Goal: Task Accomplishment & Management: Complete application form

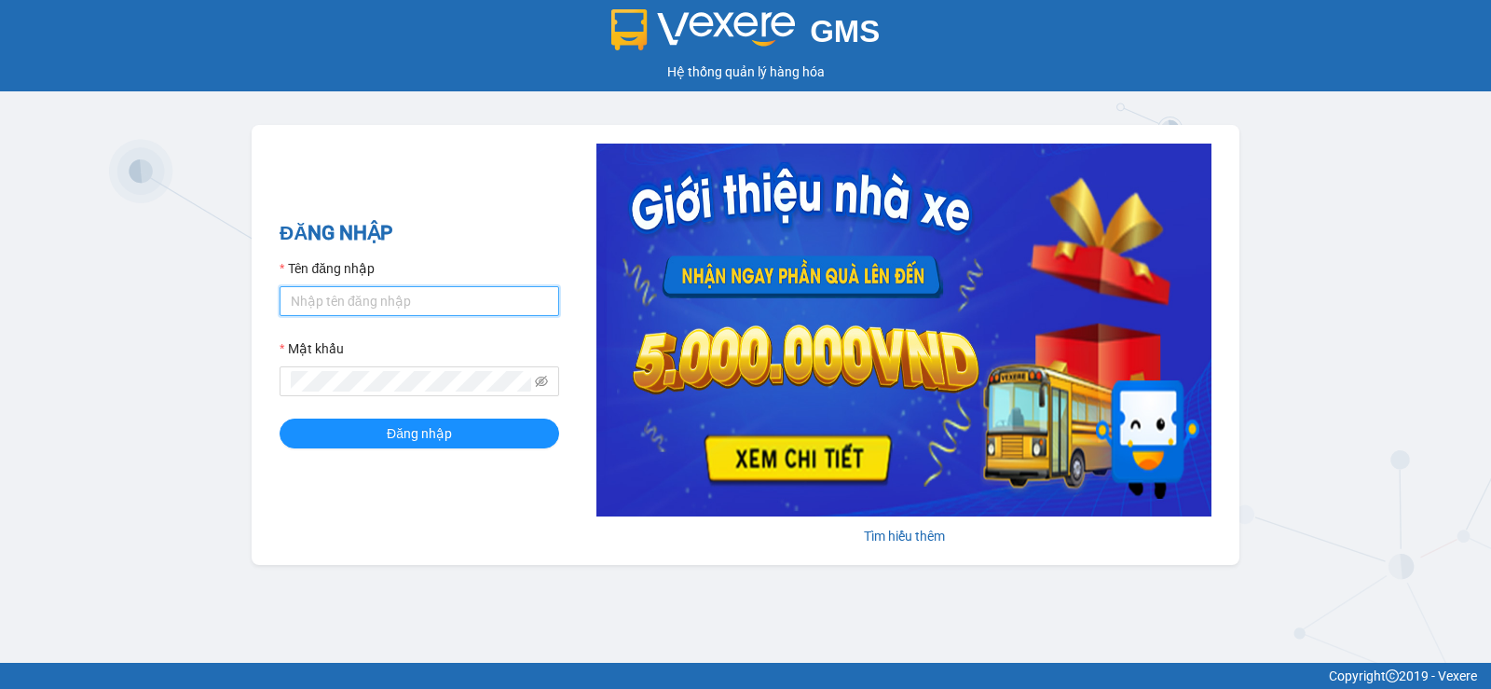
click at [329, 301] on input "Tên đăng nhập" at bounding box center [420, 301] width 280 height 30
type input "[PERSON_NAME].thaochau"
click at [280, 418] on button "Đăng nhập" at bounding box center [420, 433] width 280 height 30
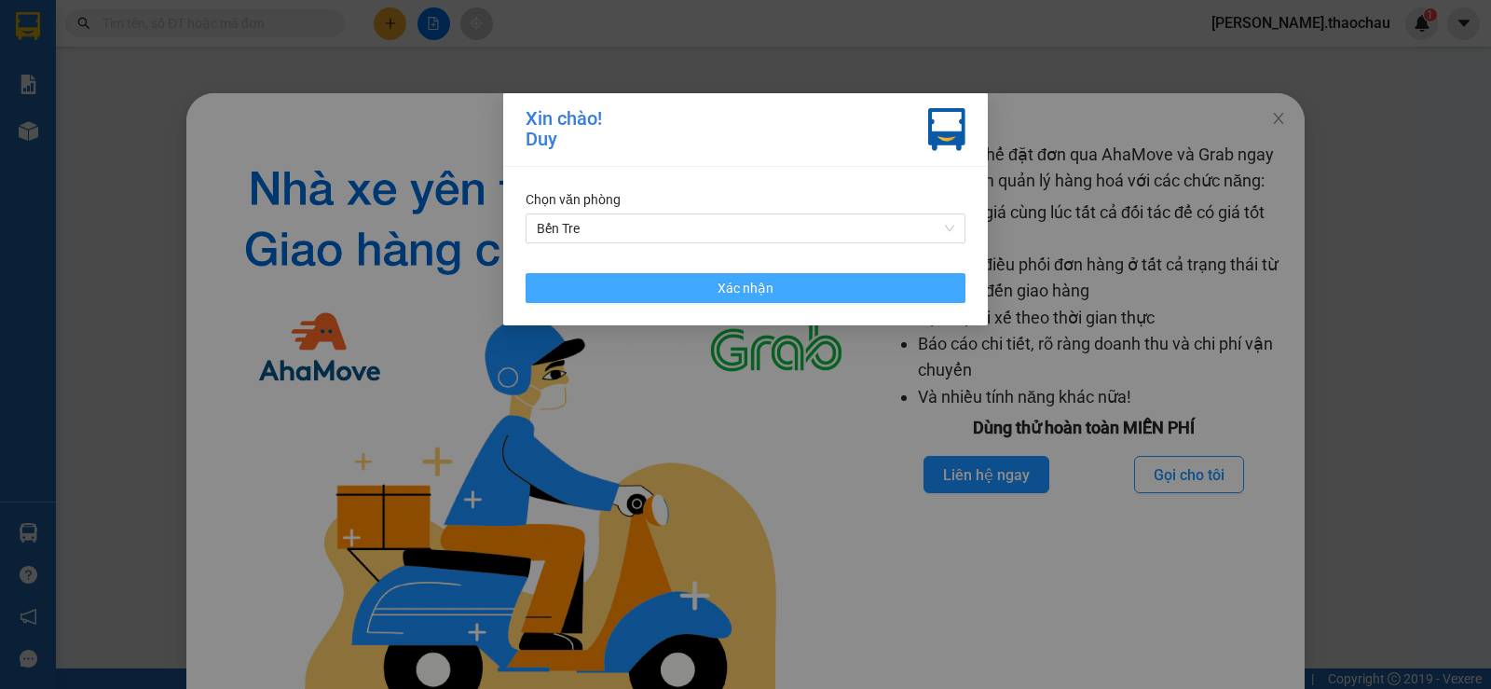
click at [695, 288] on button "Xác nhận" at bounding box center [746, 288] width 440 height 30
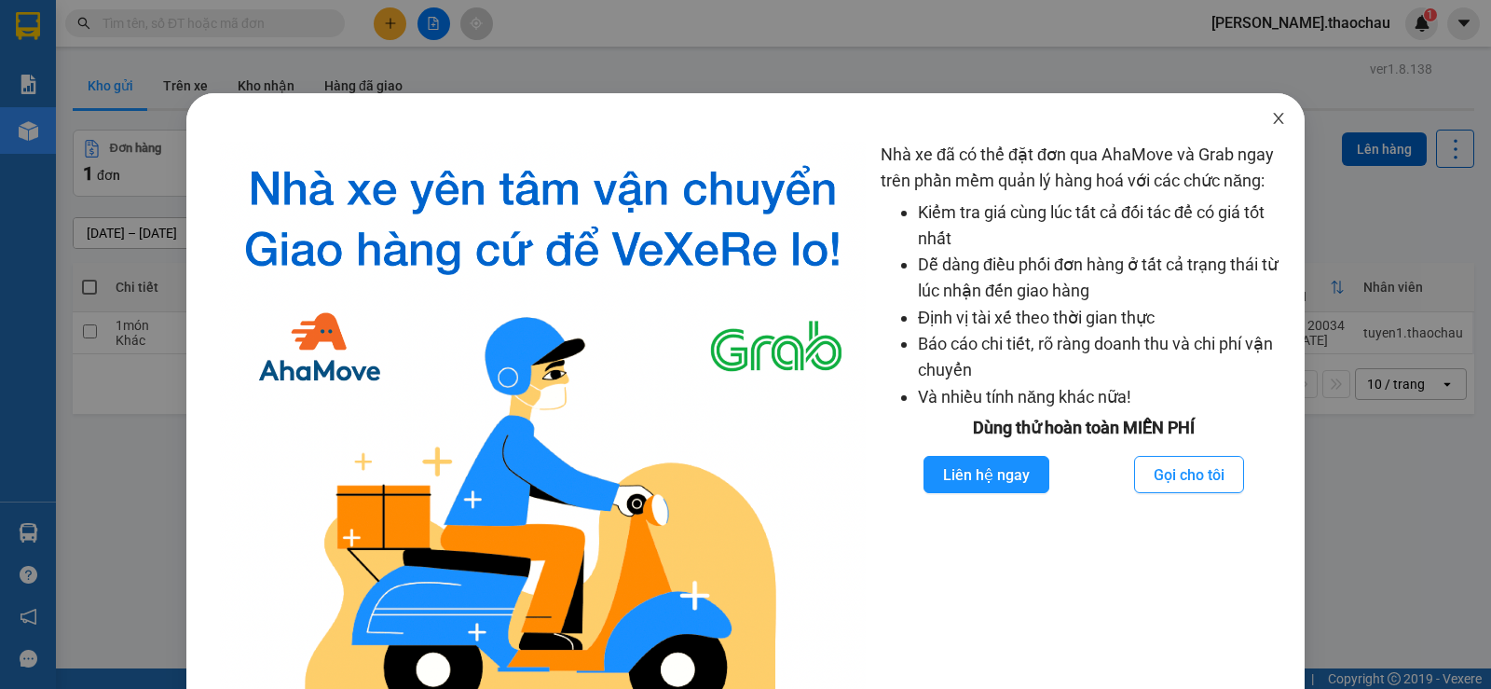
click at [1271, 113] on icon "close" at bounding box center [1278, 118] width 15 height 15
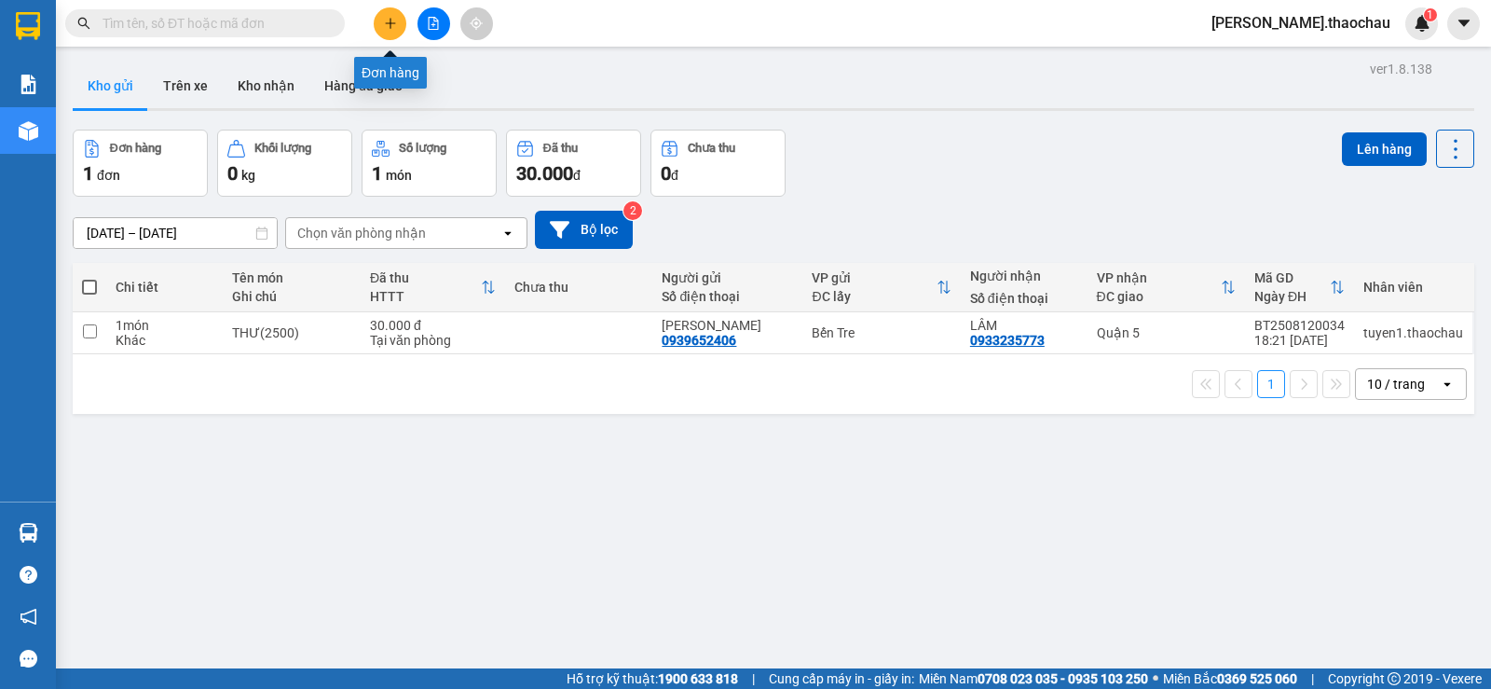
click at [394, 27] on icon "plus" at bounding box center [390, 23] width 13 height 13
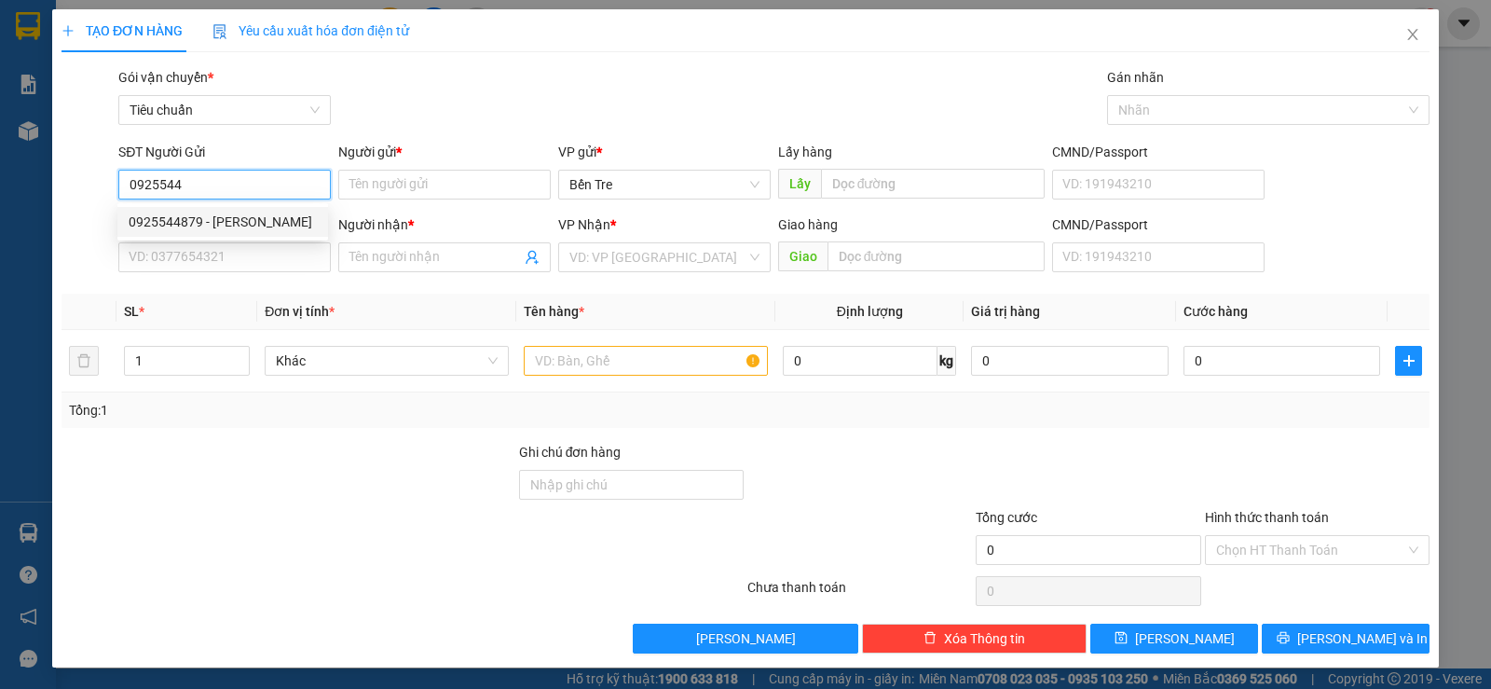
click at [203, 218] on div "0925544879 - đức tín" at bounding box center [223, 222] width 188 height 20
type input "0925544879"
type input "đức tín"
type input "0925544879"
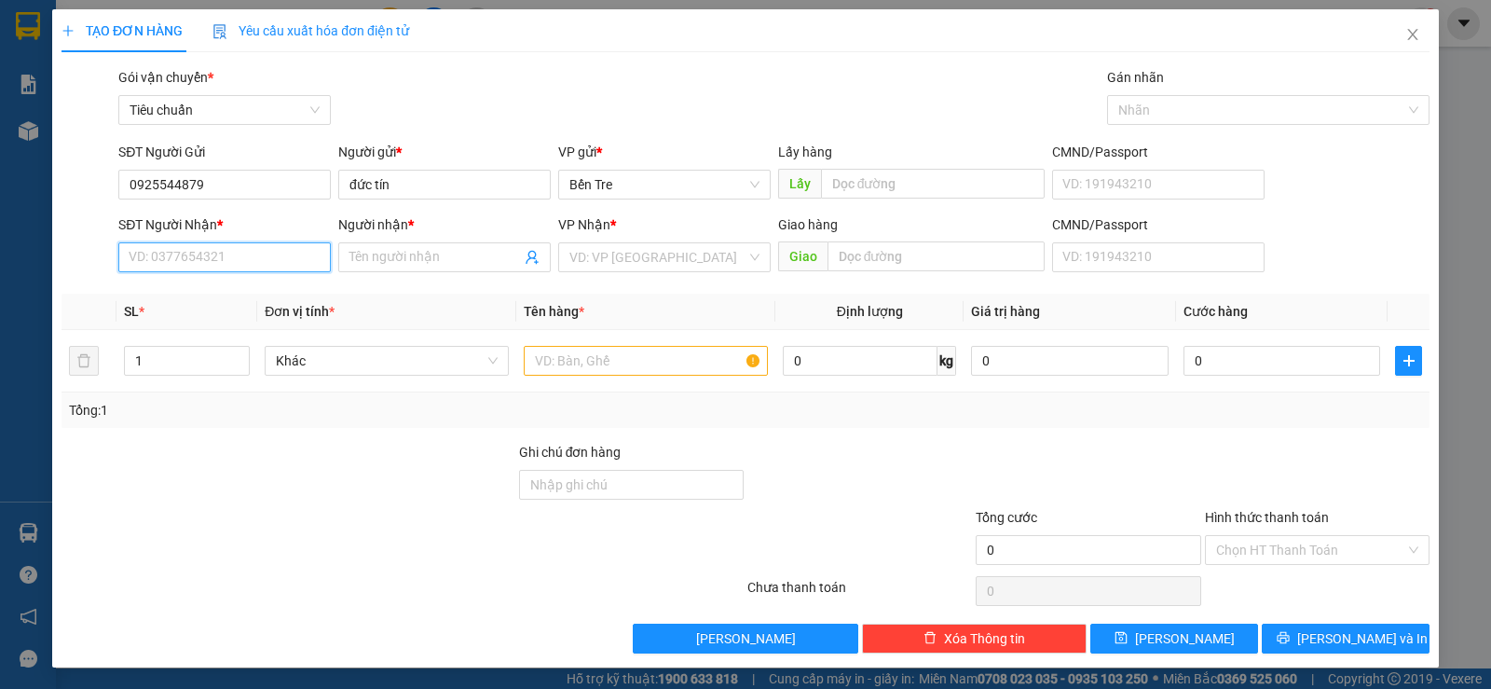
click at [280, 263] on input "SĐT Người Nhận *" at bounding box center [224, 257] width 212 height 30
click at [224, 331] on div "02866575555 - IKa lab" at bounding box center [223, 324] width 188 height 20
type input "02866575555"
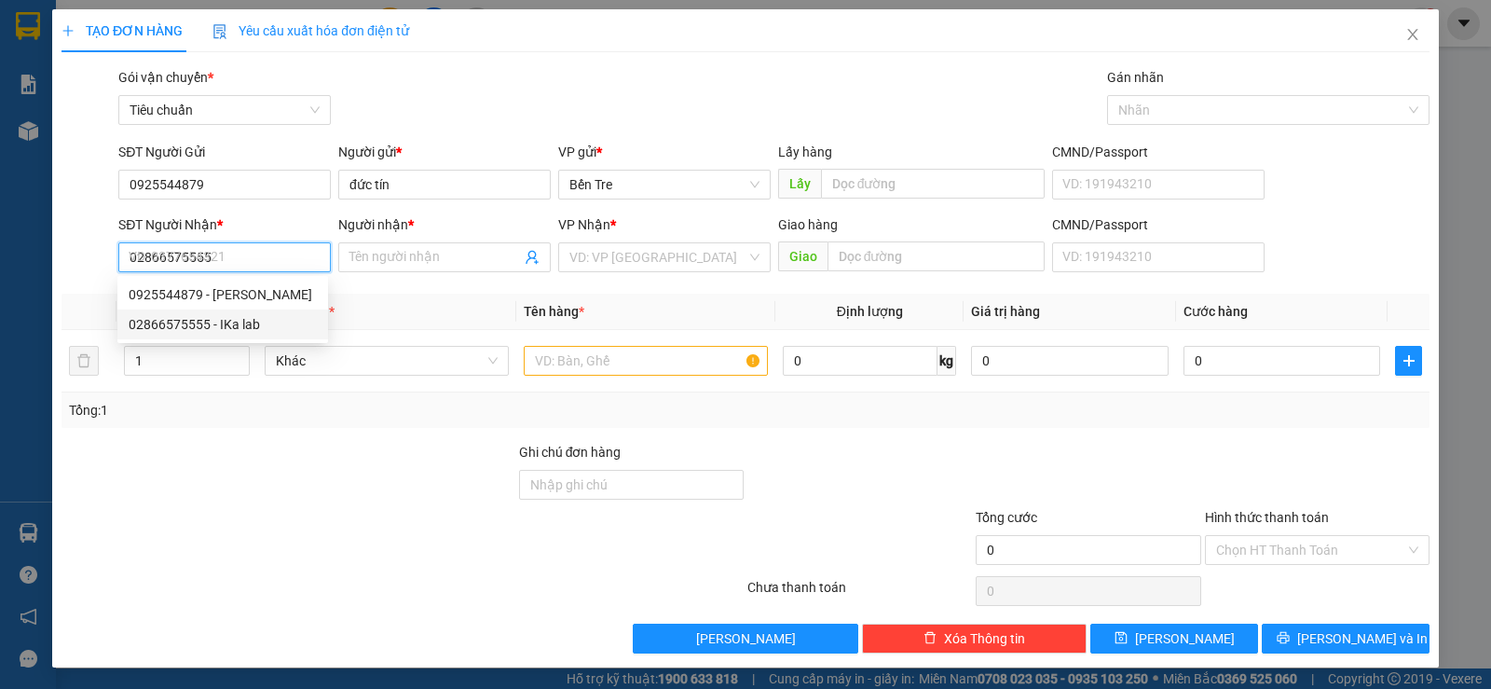
type input "IKa lab"
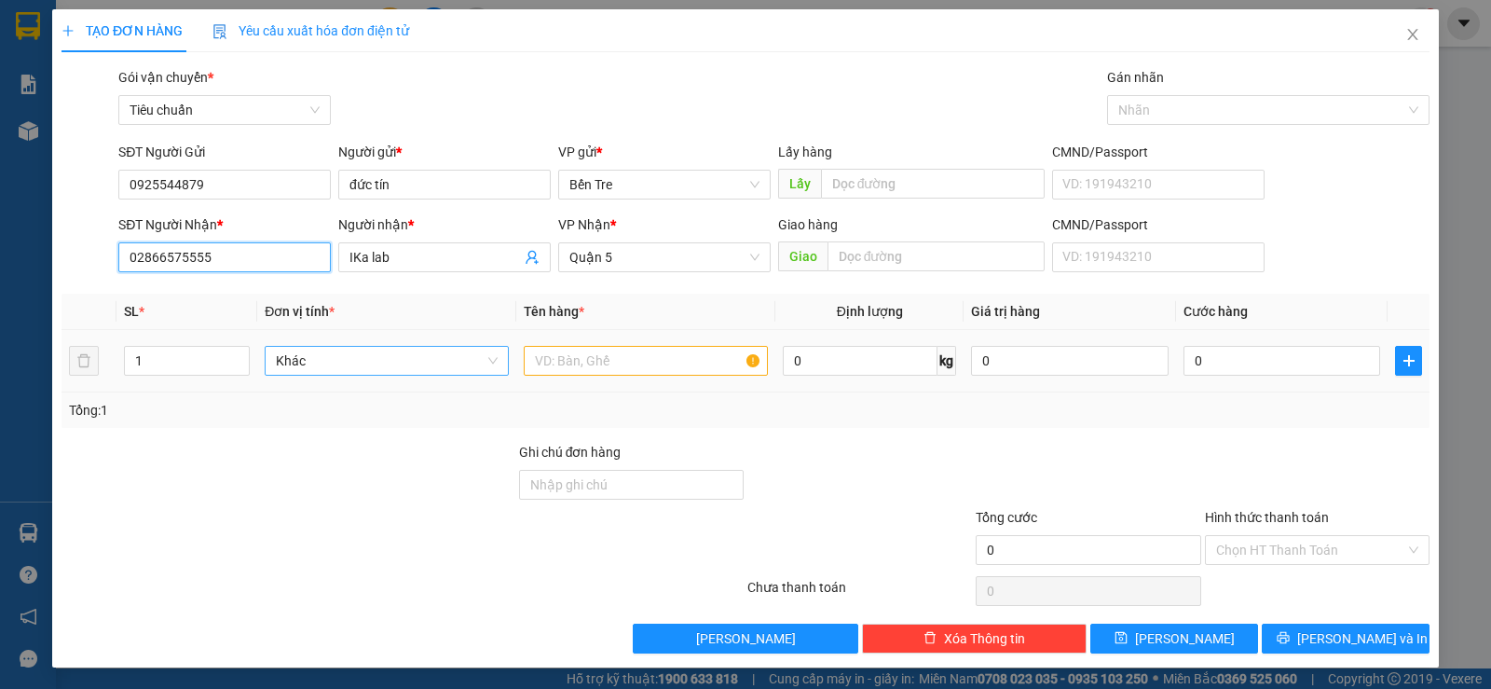
click at [368, 373] on span "Khác" at bounding box center [387, 361] width 222 height 28
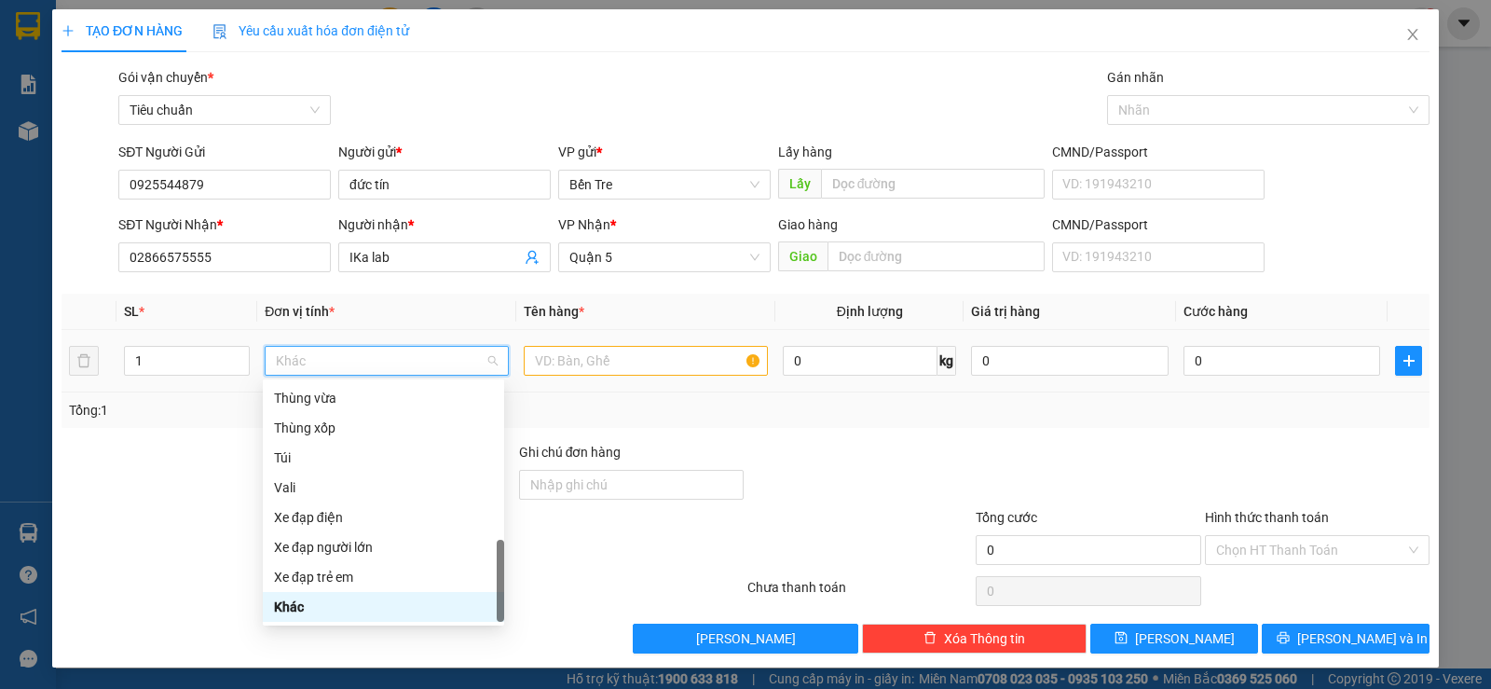
type input "h"
drag, startPoint x: 301, startPoint y: 396, endPoint x: 321, endPoint y: 398, distance: 19.7
click at [302, 397] on div "Hộp" at bounding box center [383, 398] width 219 height 20
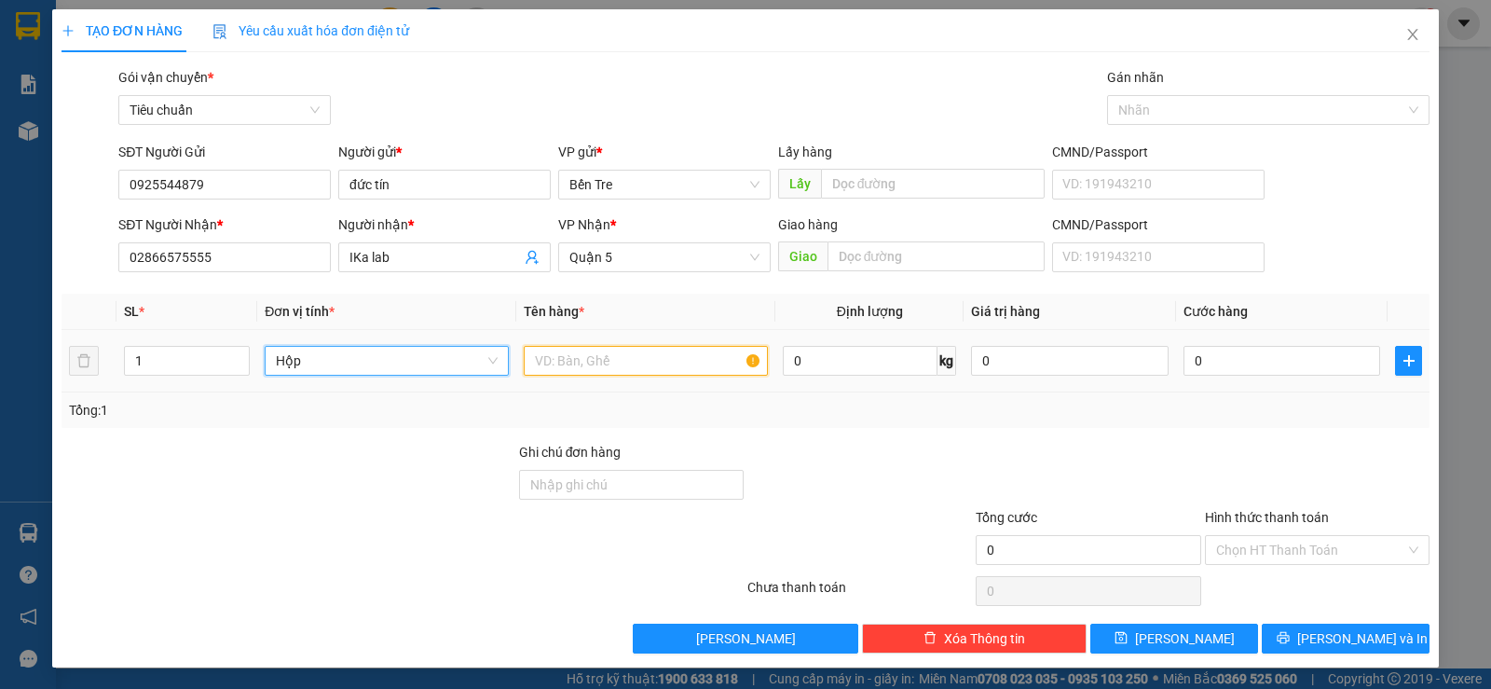
click at [574, 362] on input "text" at bounding box center [646, 361] width 244 height 30
type input "răng"
click at [1234, 371] on input "0" at bounding box center [1281, 361] width 197 height 30
type input "2"
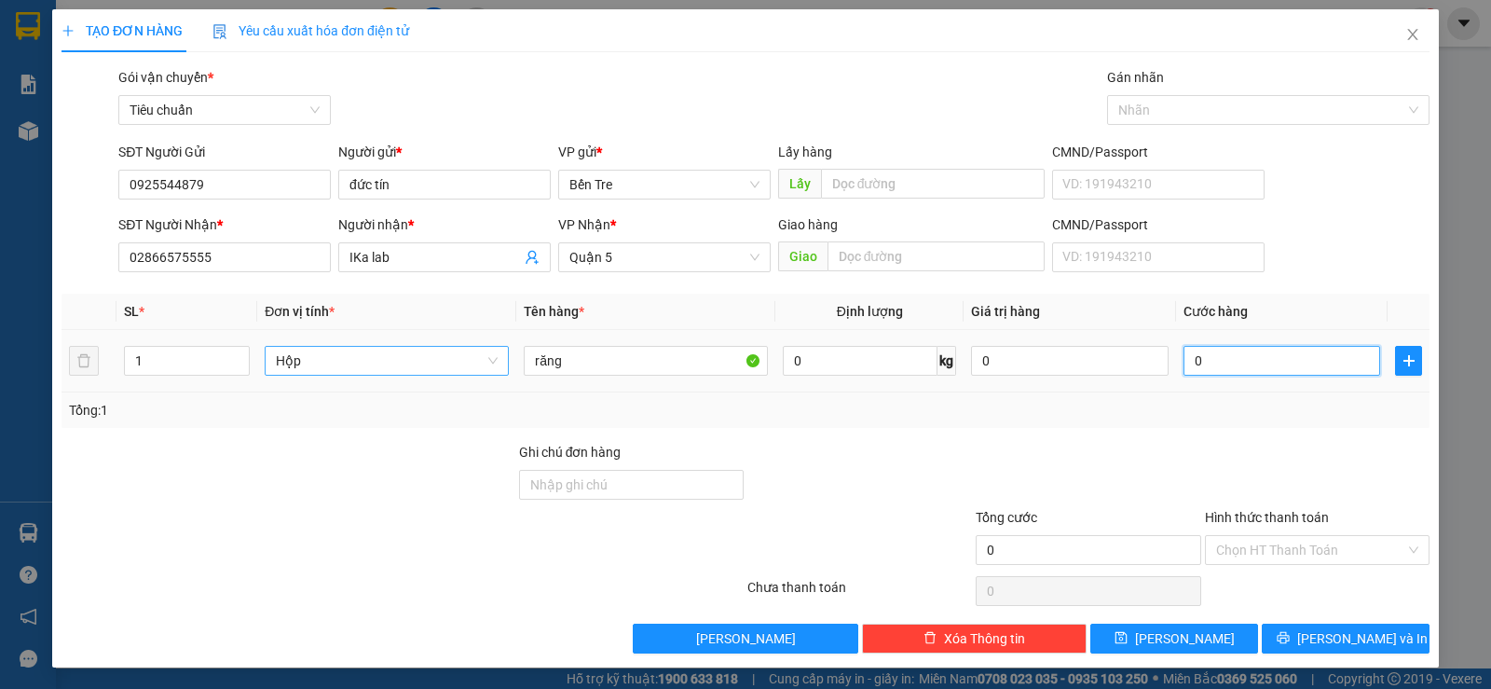
type input "2"
type input "20"
type input "20.000"
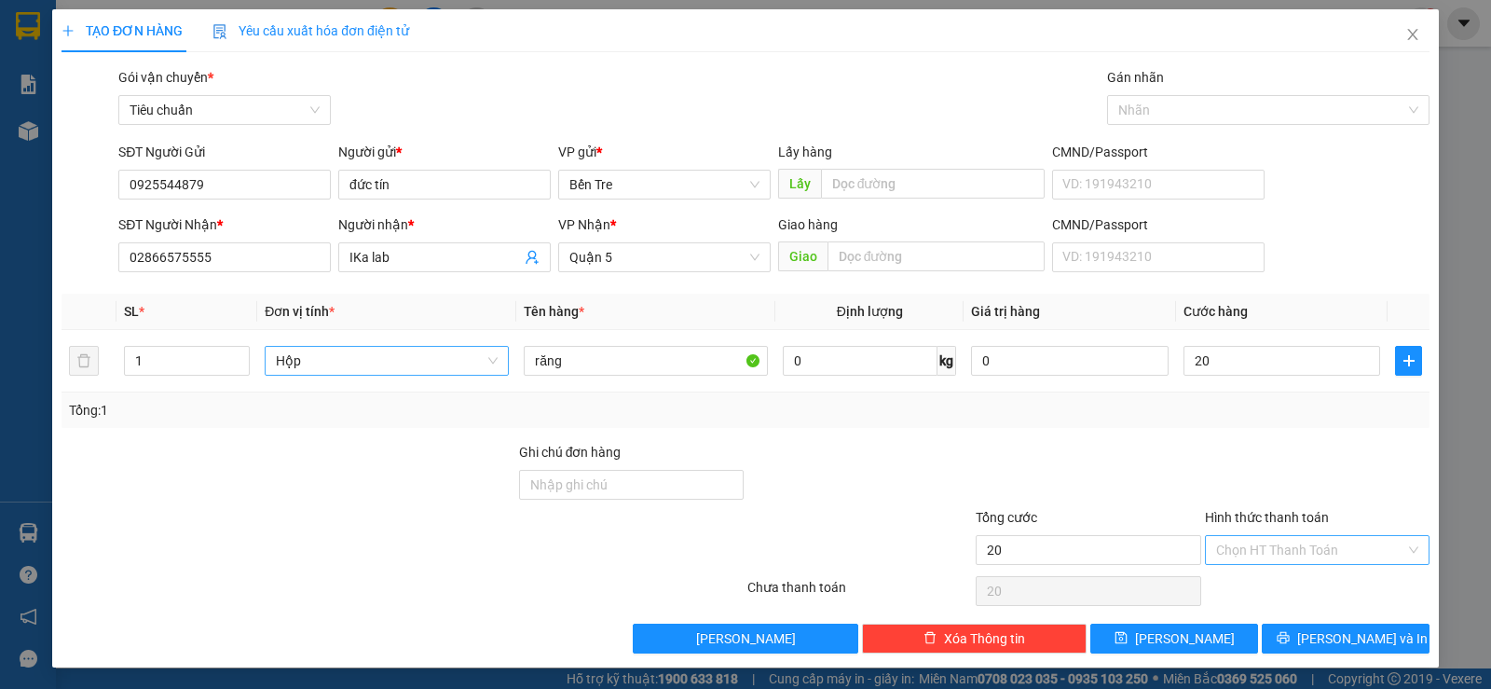
type input "20.000"
click at [1234, 539] on input "Hình thức thanh toán" at bounding box center [1310, 550] width 189 height 28
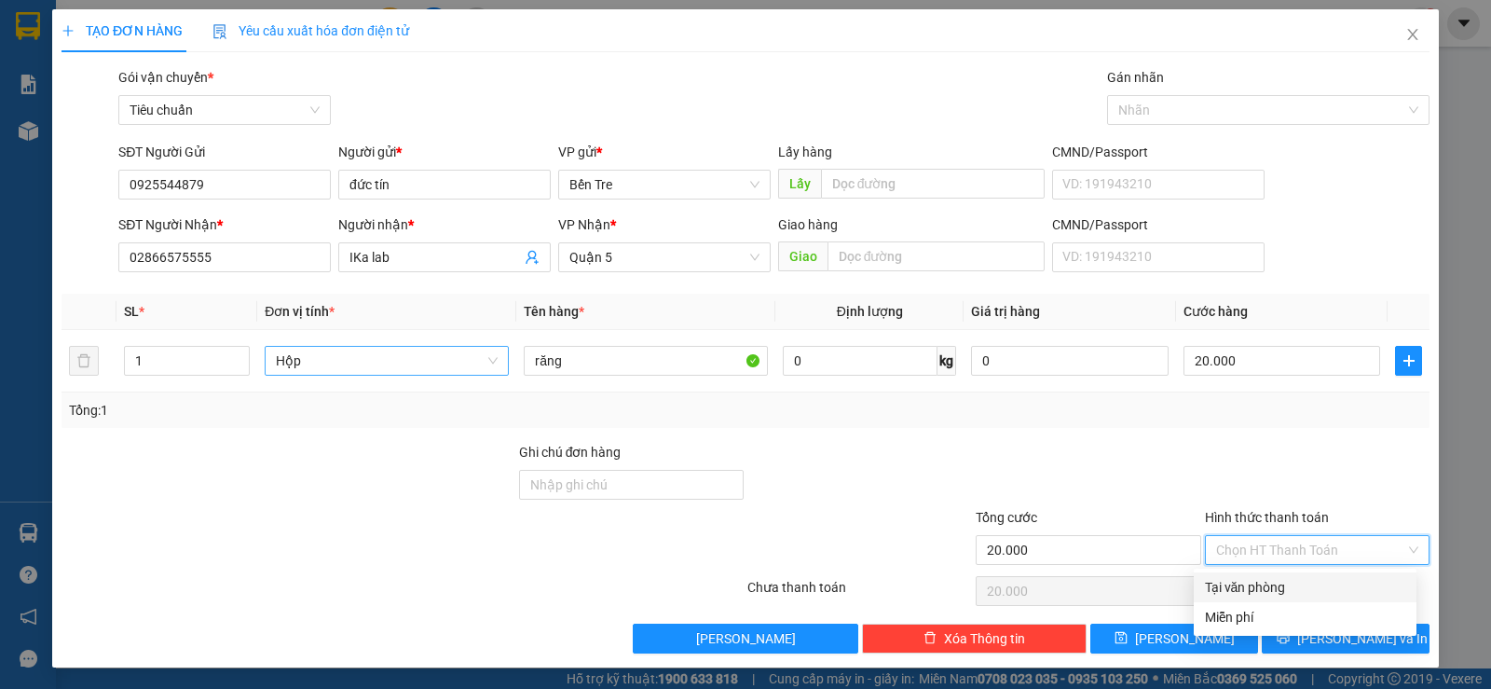
click at [1244, 593] on div "Tại văn phòng" at bounding box center [1305, 587] width 200 height 20
type input "0"
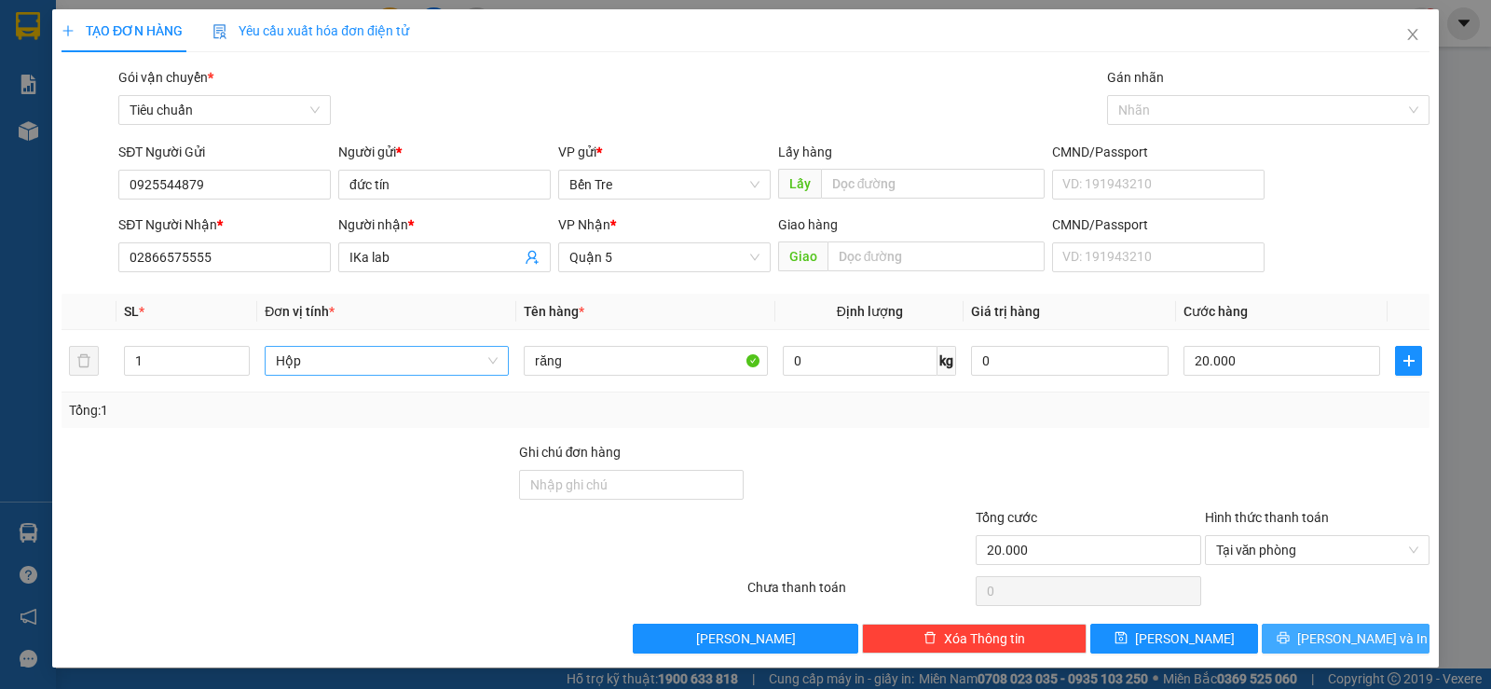
click at [1339, 638] on span "Lưu và In" at bounding box center [1362, 638] width 130 height 20
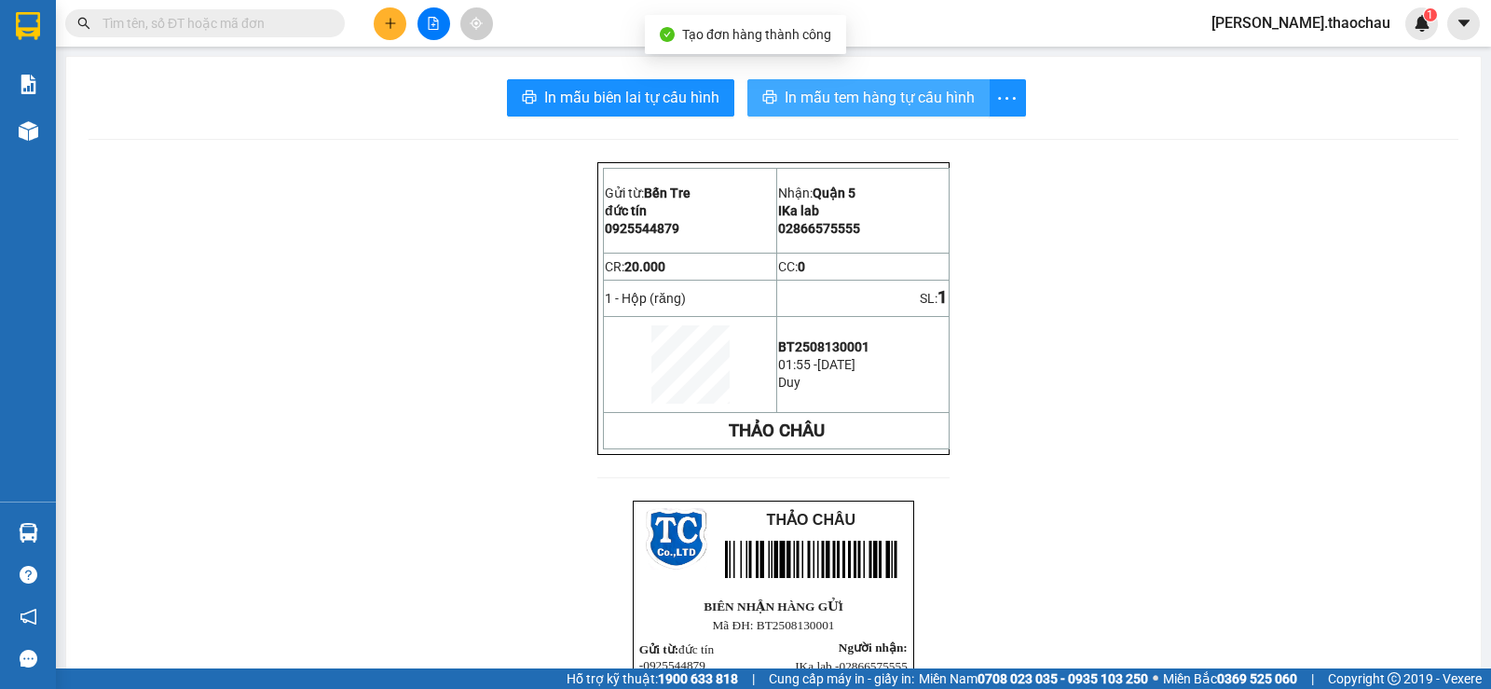
click at [878, 89] on span "In mẫu tem hàng tự cấu hình" at bounding box center [880, 97] width 190 height 23
